Goal: Check status: Check status

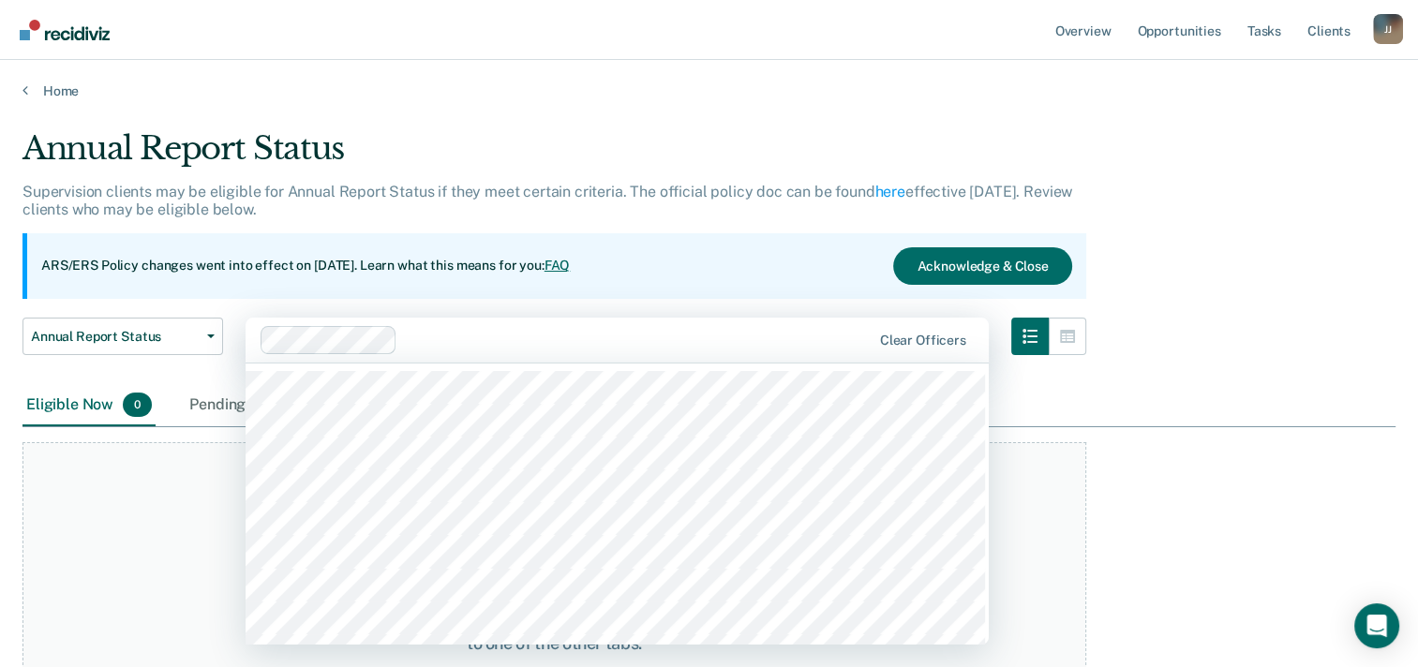
click at [344, 323] on div "Clear officers" at bounding box center [616, 340] width 743 height 45
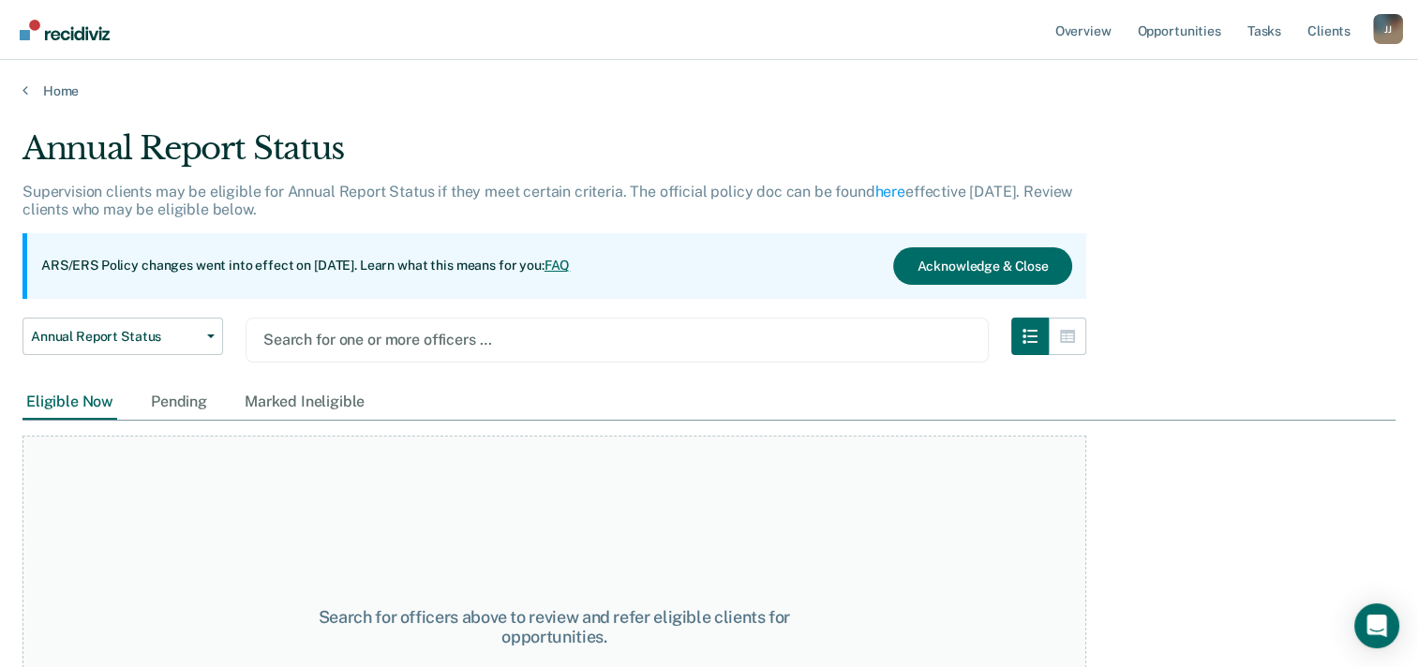
click at [369, 343] on div at bounding box center [616, 340] width 707 height 22
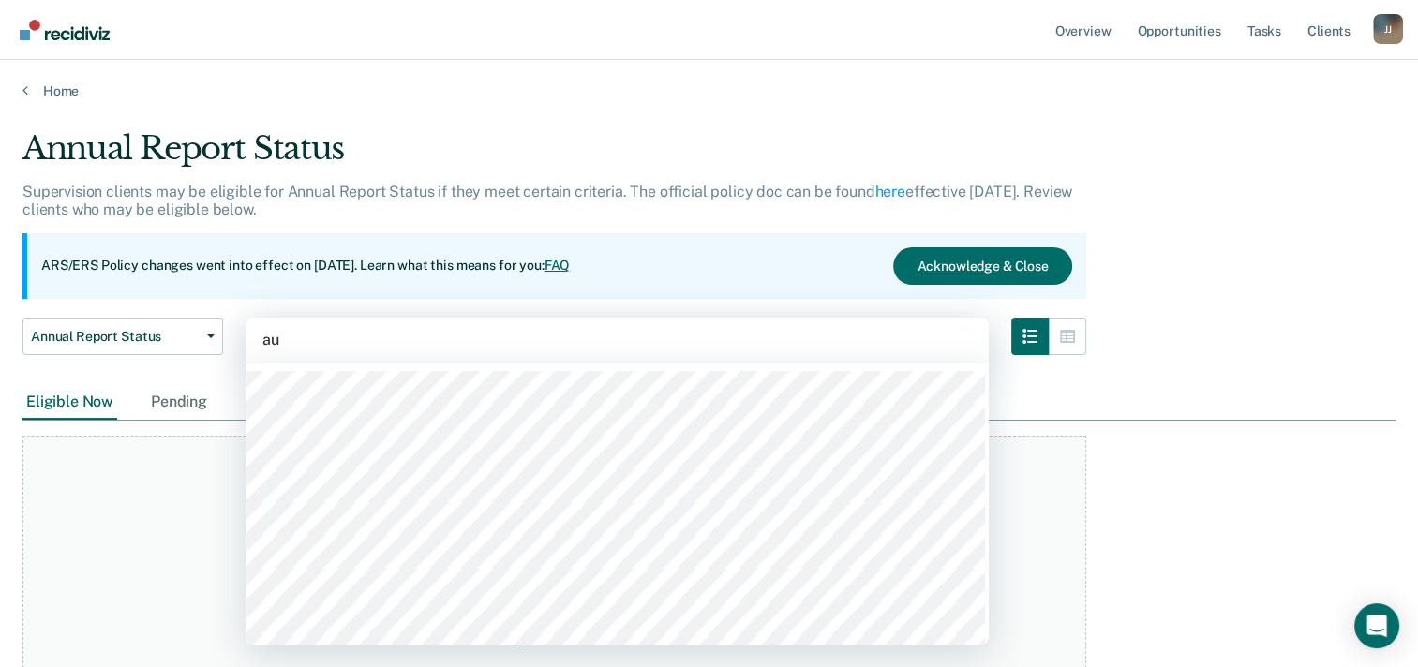
type input "aun"
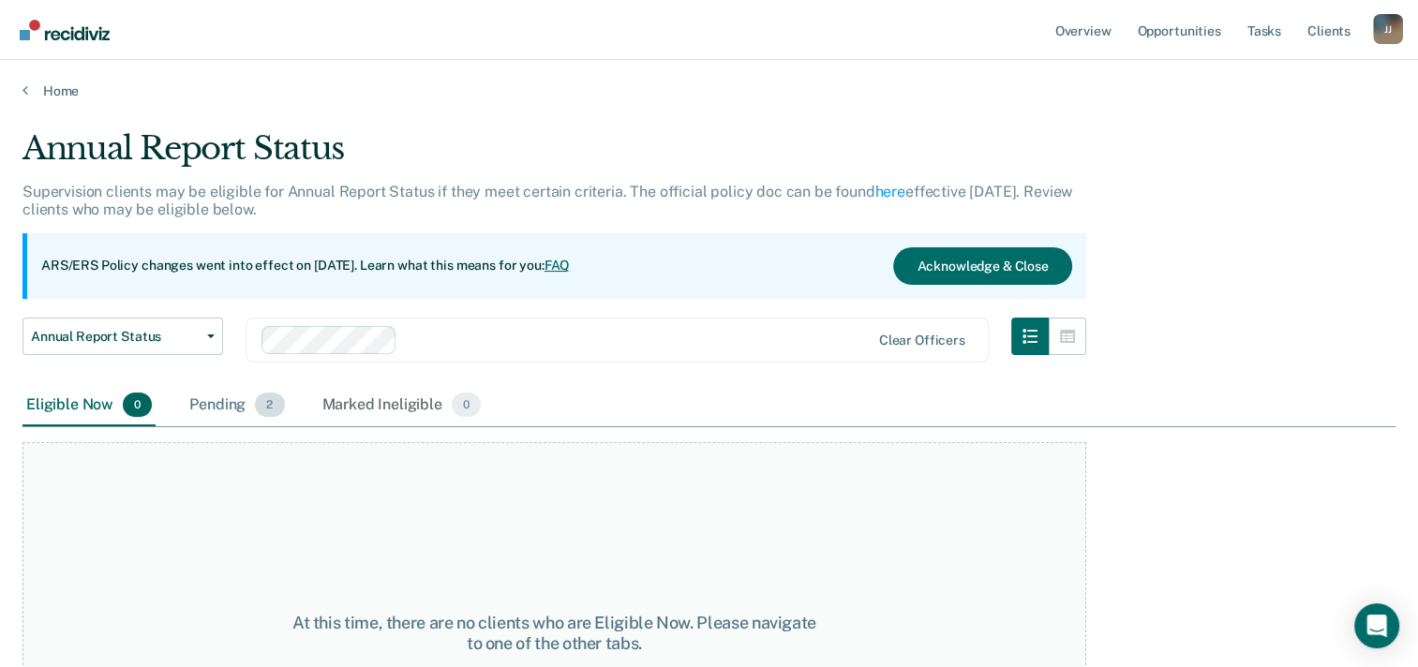
click at [225, 406] on div "Pending 2" at bounding box center [237, 405] width 102 height 41
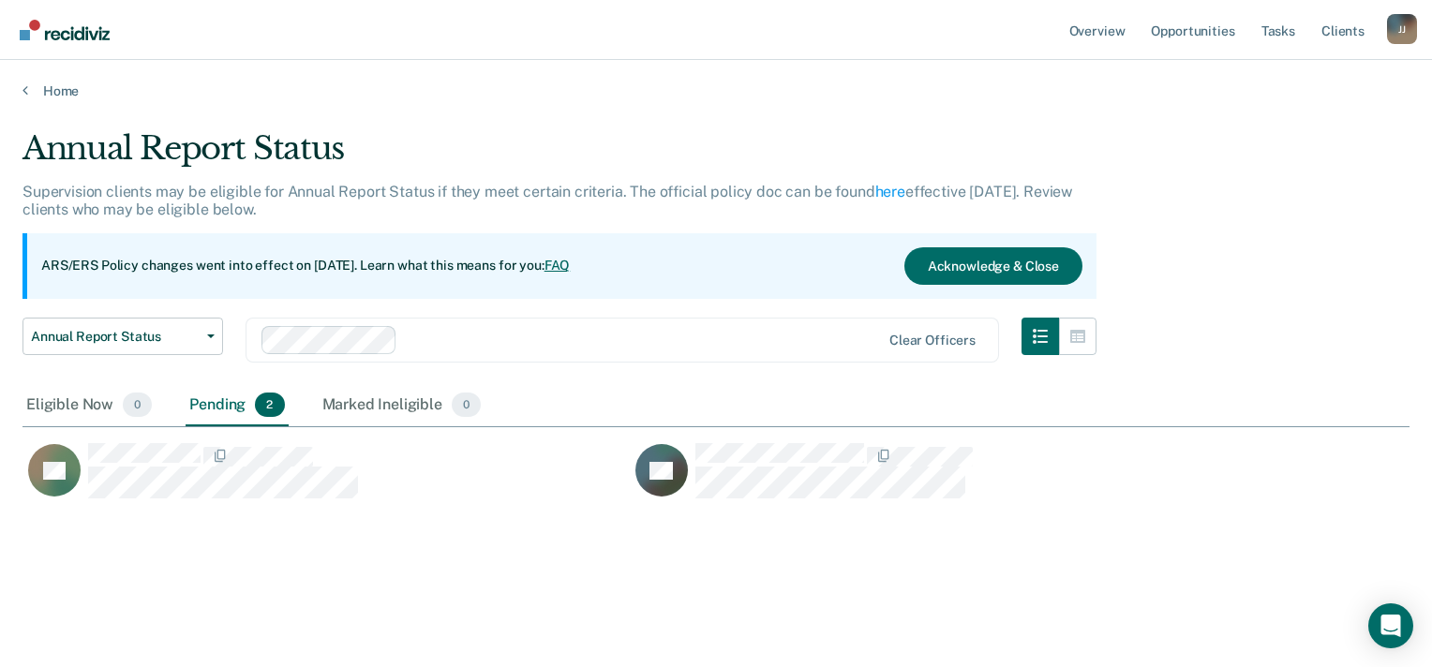
scroll to position [382, 1372]
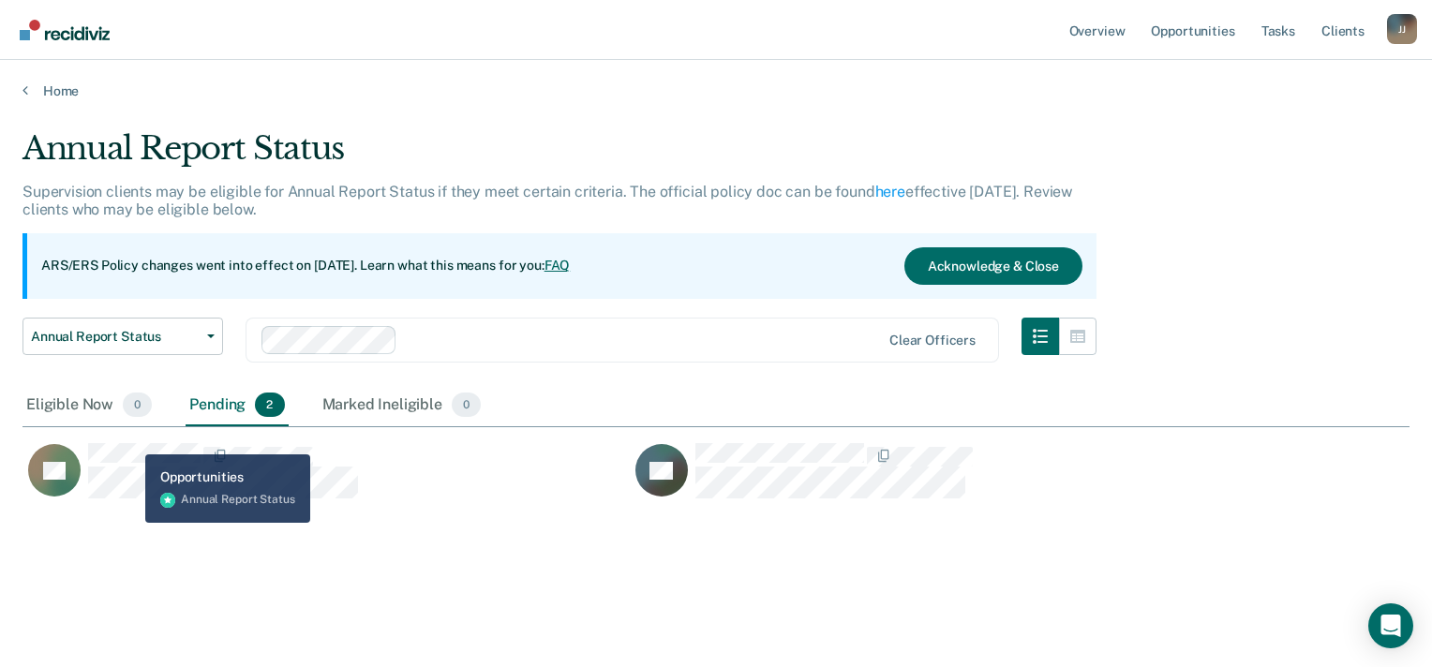
click at [131, 439] on div "RT DP" at bounding box center [628, 464] width 1213 height 75
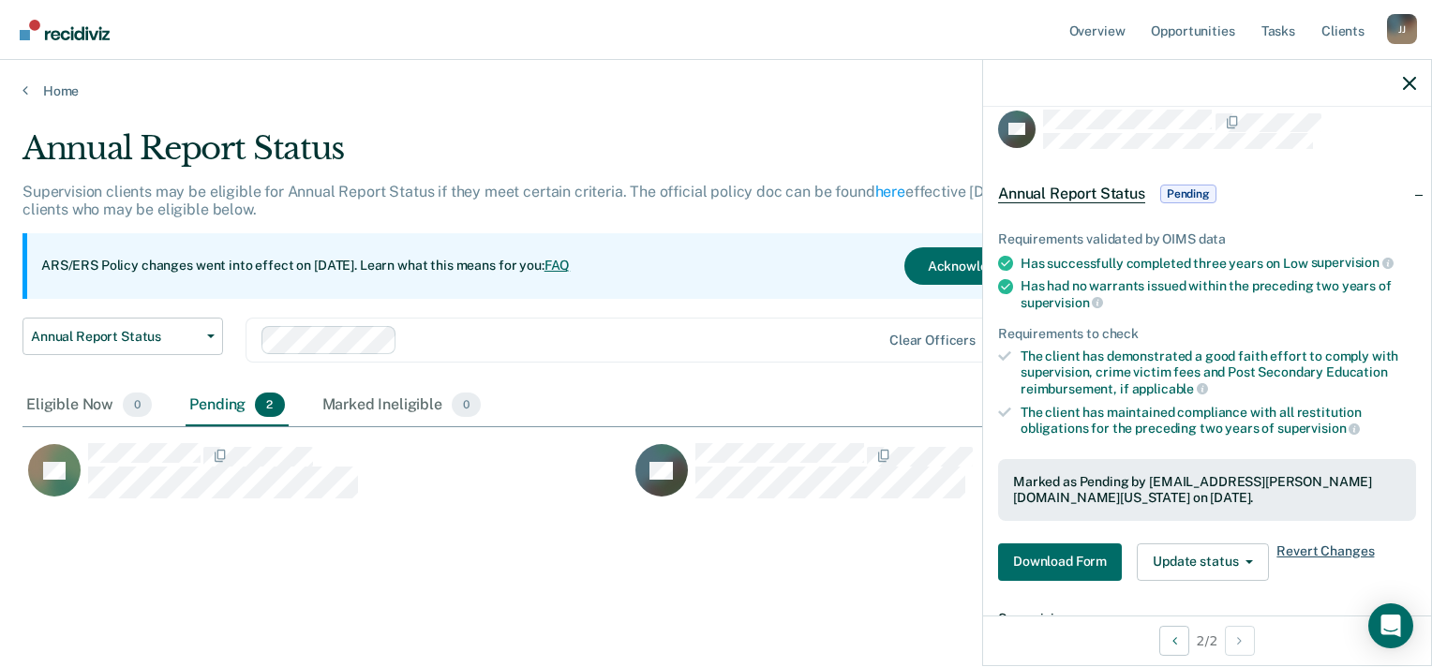
scroll to position [0, 0]
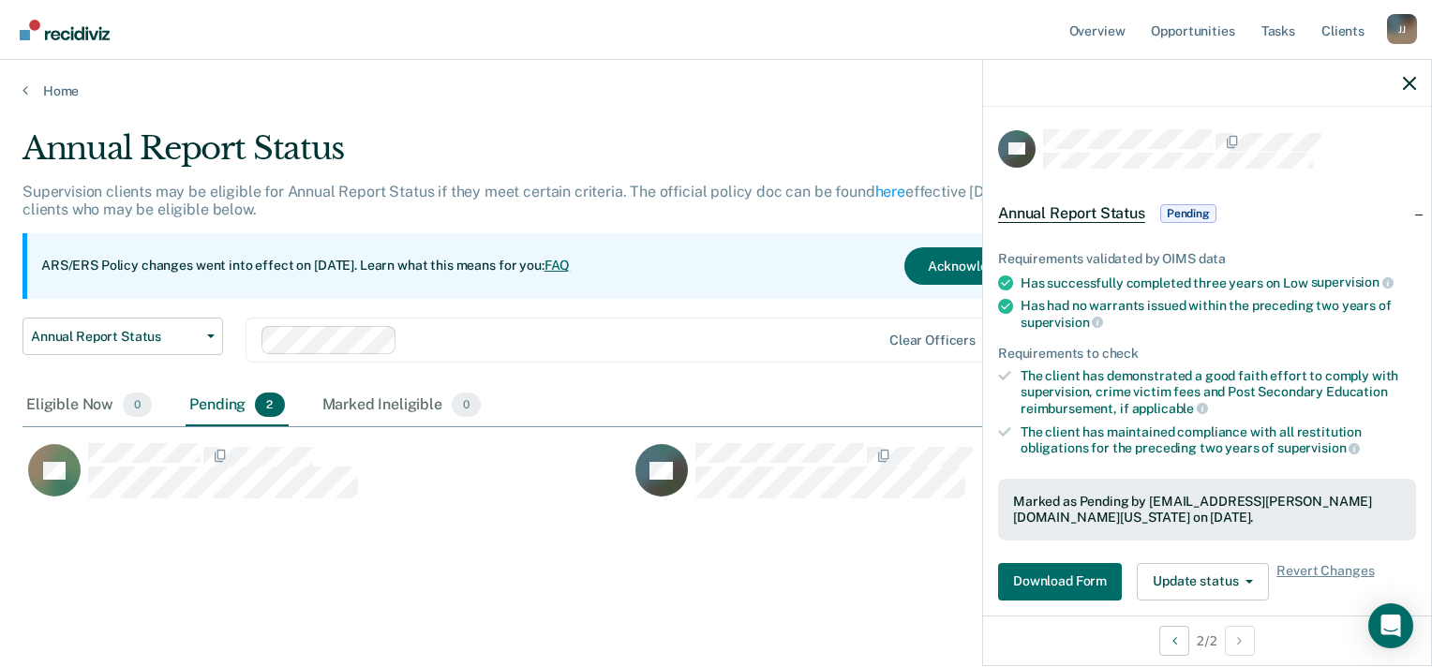
click at [1184, 209] on span "Pending" at bounding box center [1188, 213] width 56 height 19
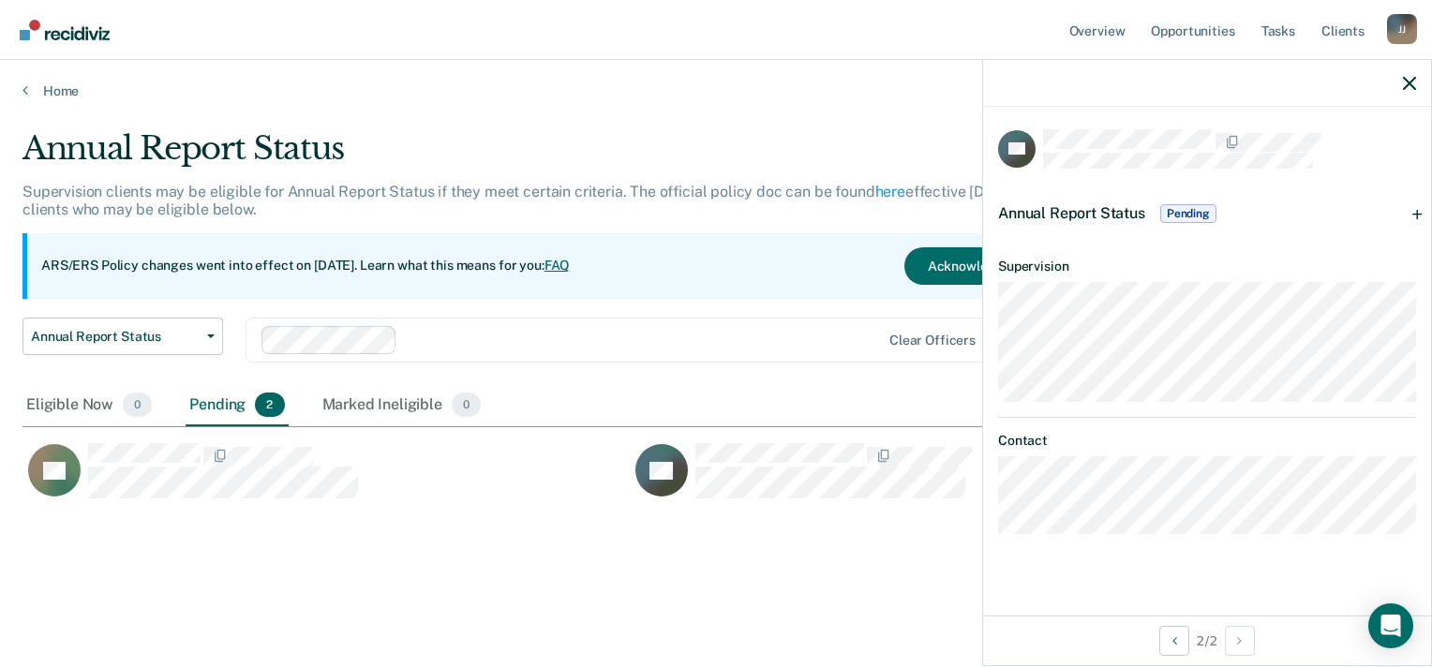
click at [1185, 209] on span "Pending" at bounding box center [1188, 213] width 56 height 19
